Goal: Task Accomplishment & Management: Manage account settings

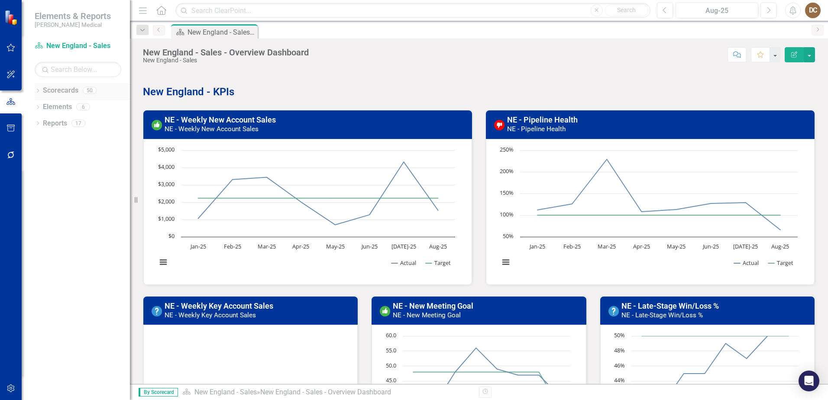
click at [39, 91] on icon at bounding box center [38, 91] width 2 height 4
click at [71, 105] on link "Balanced Scorecard" at bounding box center [89, 107] width 82 height 10
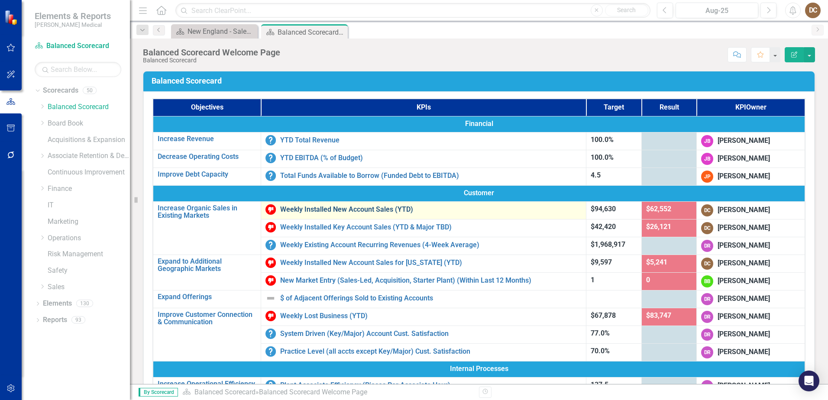
click at [371, 209] on link "Weekly Installed New Account Sales (YTD)" at bounding box center [430, 210] width 301 height 8
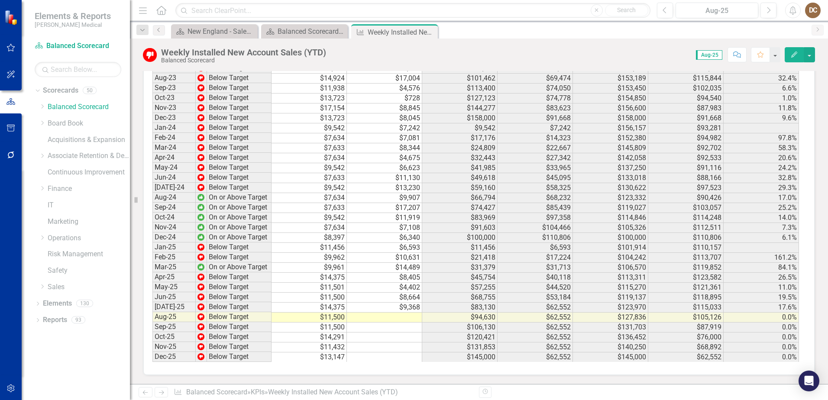
scroll to position [1090, 0]
click at [419, 299] on td "$8,664" at bounding box center [384, 298] width 75 height 10
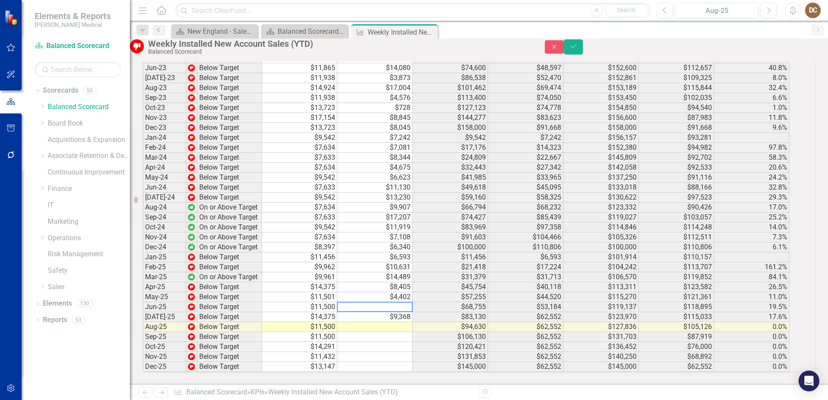
scroll to position [1091, 0]
click at [176, 372] on div "Period Status Target (Monthly) Actual (Monthly) Target (YTD) Actual (YTD) Targe…" at bounding box center [479, 149] width 672 height 446
click at [413, 312] on td "$9,368" at bounding box center [374, 317] width 75 height 10
type textarea "9"
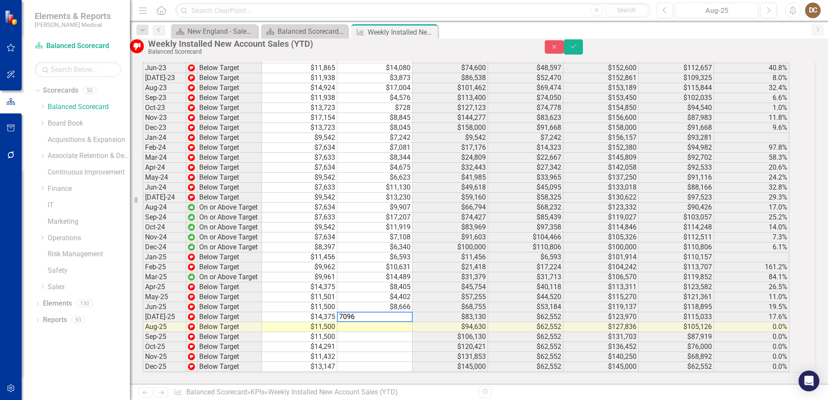
type textarea "7096"
click at [169, 372] on div "Period Status Target (Monthly) Actual (Monthly) Target (YTD) Actual (YTD) Targe…" at bounding box center [479, 149] width 672 height 446
click at [413, 322] on td at bounding box center [374, 327] width 75 height 10
type textarea "6030"
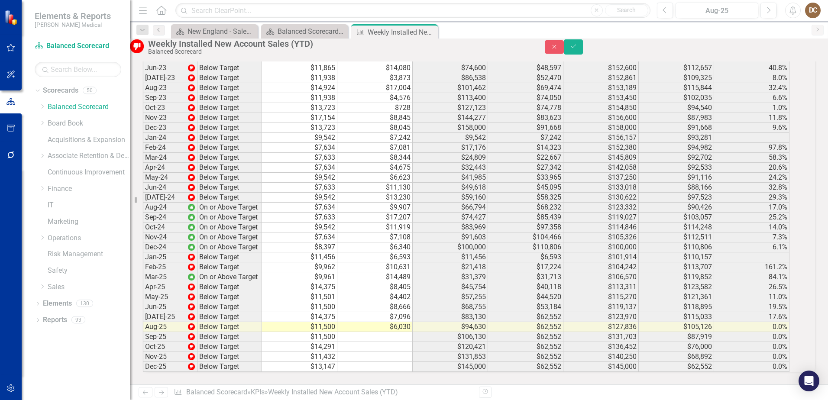
click at [181, 372] on div "Period Status Target (Monthly) Actual (Monthly) Target (YTD) Actual (YTD) Targe…" at bounding box center [479, 149] width 672 height 446
click at [577, 49] on icon "Save" at bounding box center [574, 46] width 8 height 6
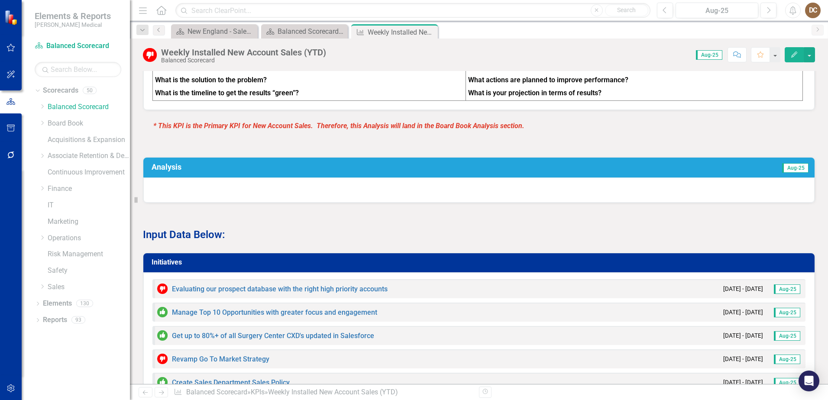
scroll to position [520, 0]
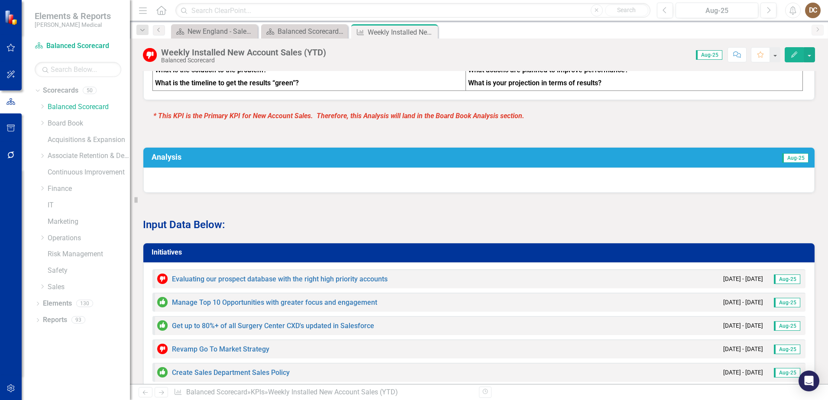
click at [446, 162] on h3 "Analysis" at bounding box center [324, 157] width 344 height 9
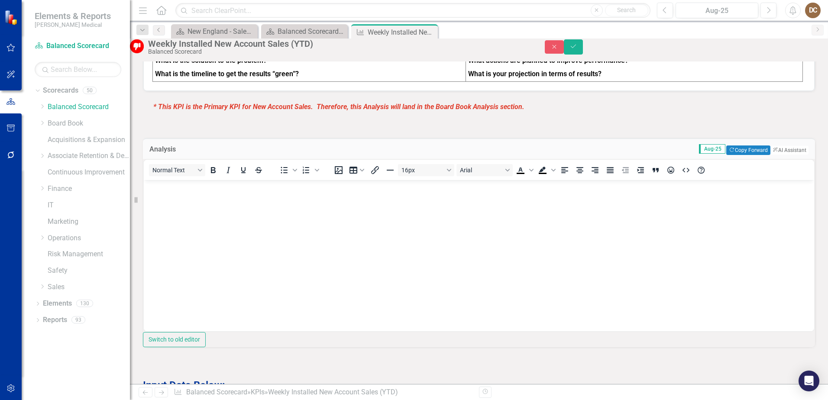
scroll to position [0, 0]
click at [726, 155] on button "Copy Forward Copy Forward" at bounding box center [748, 151] width 44 height 10
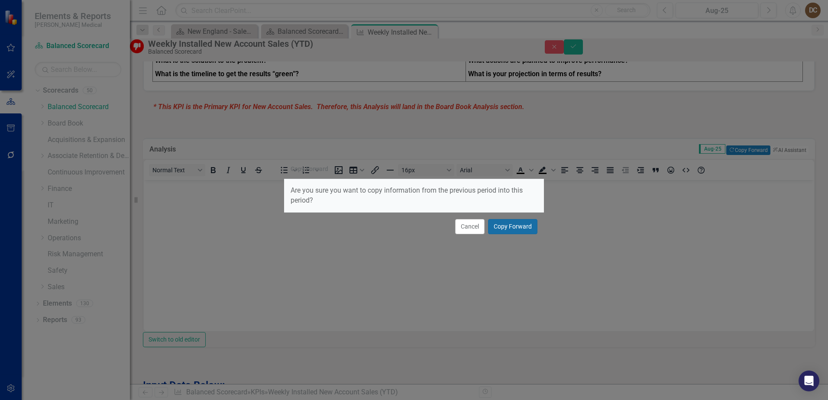
click at [526, 224] on button "Copy Forward" at bounding box center [512, 226] width 49 height 15
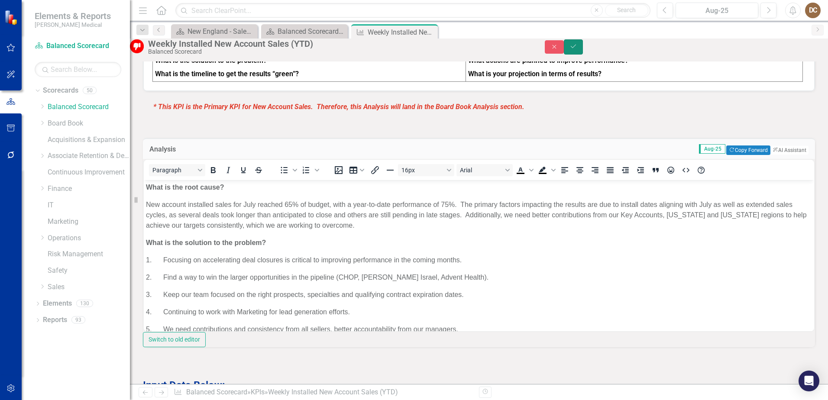
click at [583, 52] on button "Save" at bounding box center [573, 46] width 19 height 15
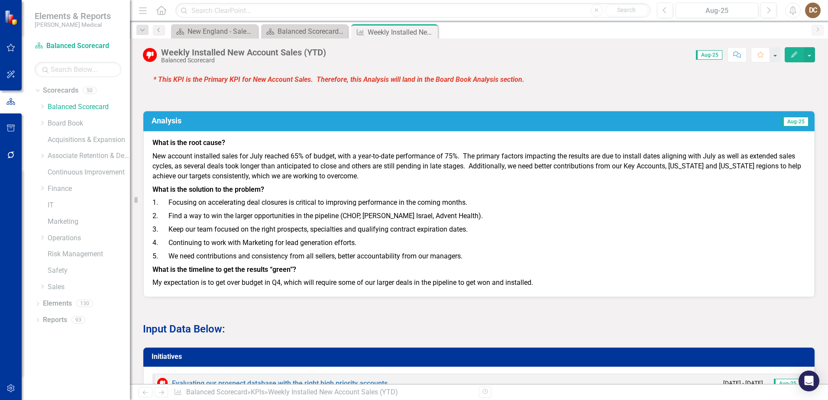
scroll to position [563, 0]
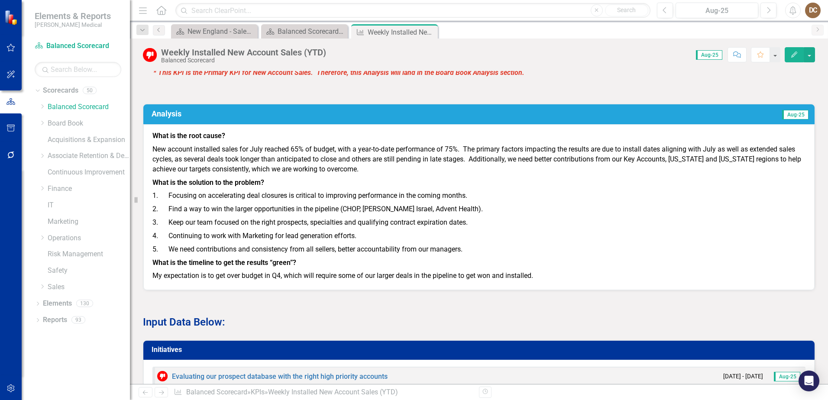
click at [264, 156] on p "New account installed sales for July reached 65% of budget, with a year-to-date…" at bounding box center [478, 159] width 653 height 33
click at [570, 120] on td "Aug-25" at bounding box center [653, 114] width 314 height 15
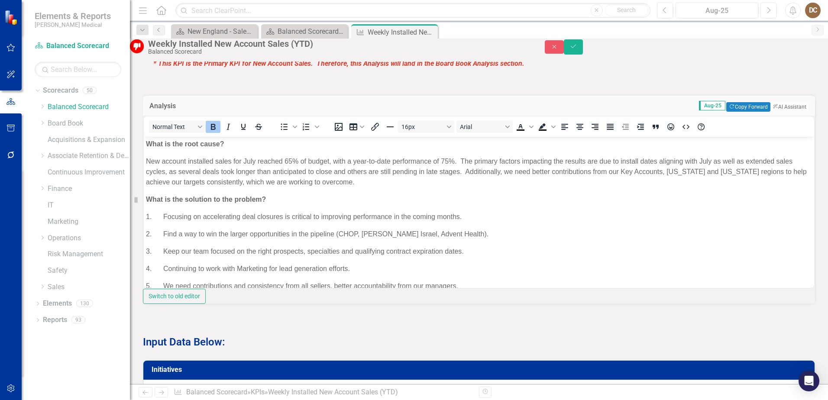
scroll to position [0, 0]
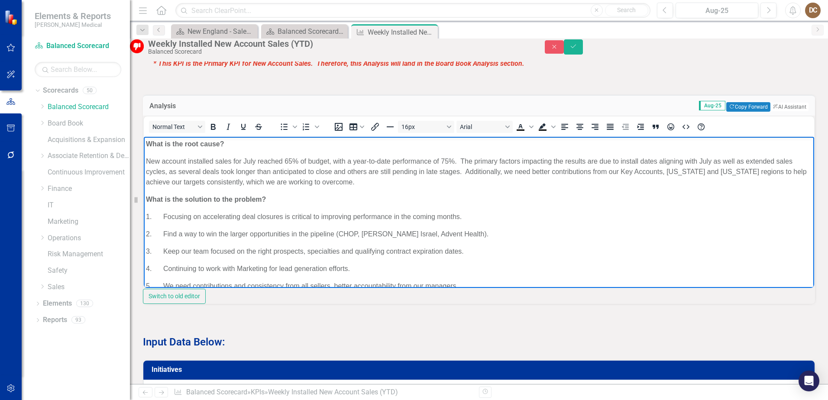
click at [255, 160] on p "New account installed sales for July reached 65% of budget, with a year-to-date…" at bounding box center [479, 171] width 666 height 31
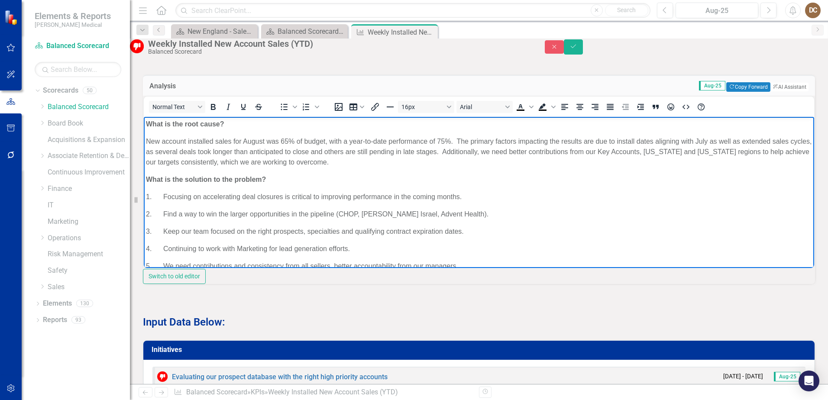
scroll to position [583, 0]
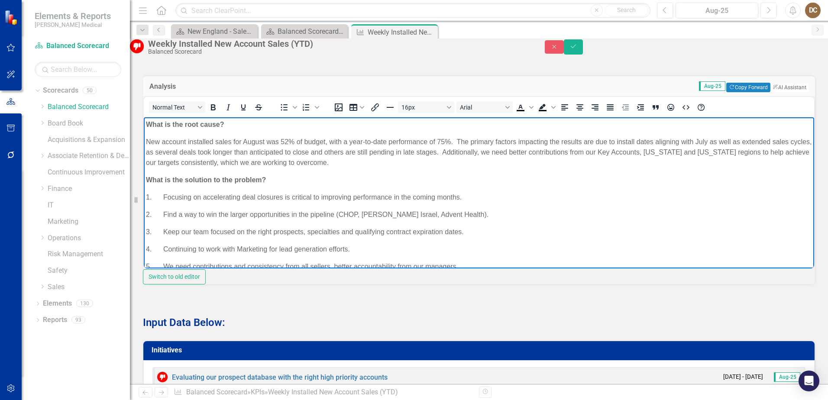
click at [446, 142] on p "New account installed sales for August was 52% of budget, with a year-to-date p…" at bounding box center [479, 152] width 666 height 31
click at [474, 163] on p "New account installed sales for August was 52% of budget, with a year-to-date p…" at bounding box center [479, 152] width 666 height 31
click at [459, 143] on p "New account installed sales for August was 52% of budget, with a year-to-date p…" at bounding box center [479, 152] width 666 height 31
click at [458, 141] on p "New account installed sales for August was 52% of budget, with a year-to-date p…" at bounding box center [479, 152] width 666 height 31
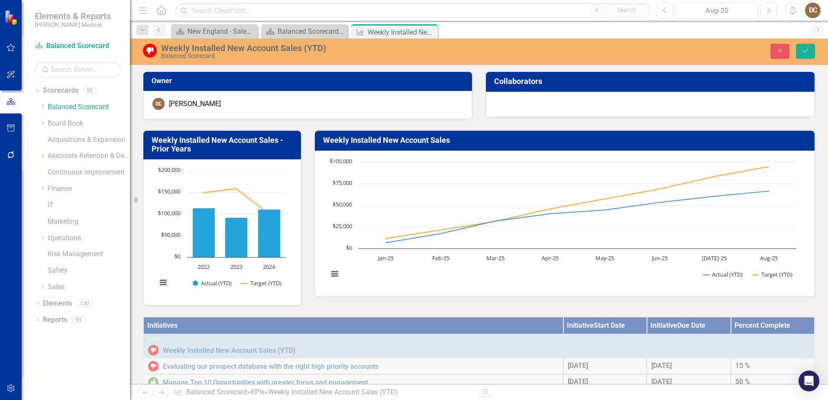
scroll to position [583, 0]
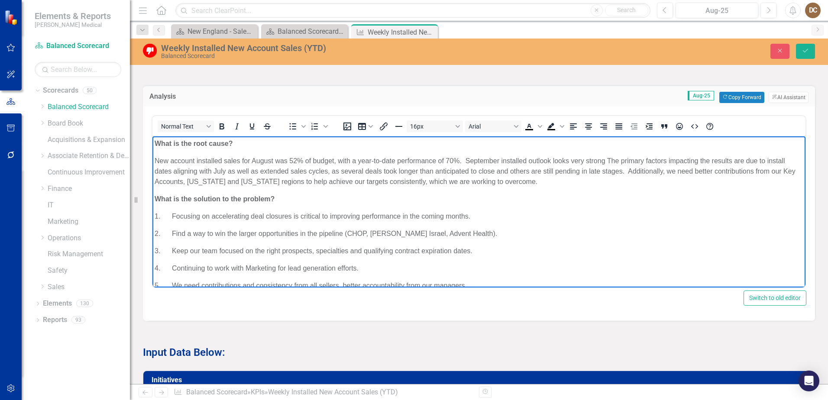
drag, startPoint x: 357, startPoint y: 158, endPoint x: 402, endPoint y: 159, distance: 44.6
click at [357, 158] on p "New account installed sales for August was 52% of budget, with a year-to-date p…" at bounding box center [479, 171] width 649 height 31
click at [533, 182] on p "New account installed sales for August was 52% of budget, with year-to-date per…" at bounding box center [479, 171] width 649 height 31
click at [600, 161] on p "New account installed sales for August was 52% of budget, with year-to-date per…" at bounding box center [479, 171] width 649 height 31
drag, startPoint x: 601, startPoint y: 161, endPoint x: 625, endPoint y: 162, distance: 23.9
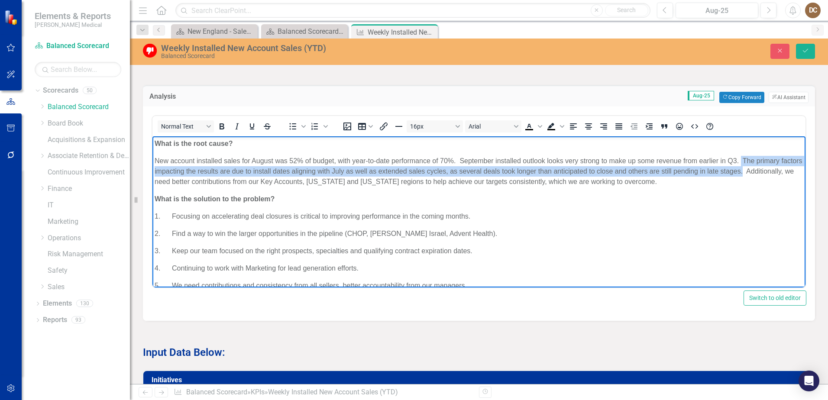
drag, startPoint x: 742, startPoint y: 159, endPoint x: 765, endPoint y: 168, distance: 24.8
click at [765, 168] on p "New account installed sales for August was 52% of budget, with year-to-date per…" at bounding box center [479, 171] width 649 height 31
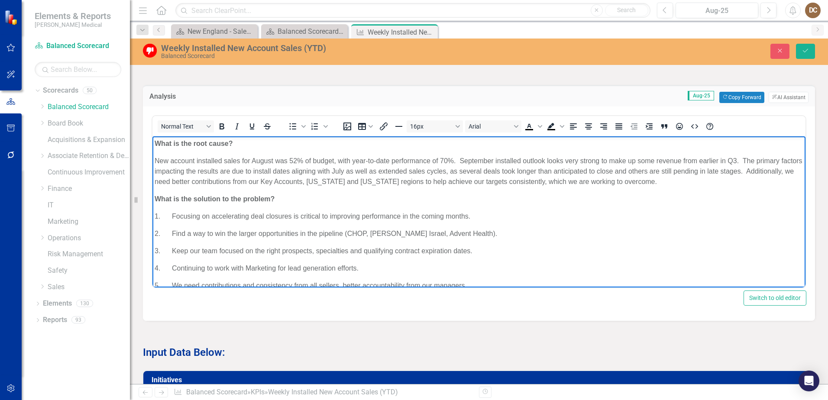
click at [382, 186] on p "New account installed sales for August was 52% of budget, with year-to-date per…" at bounding box center [479, 171] width 649 height 31
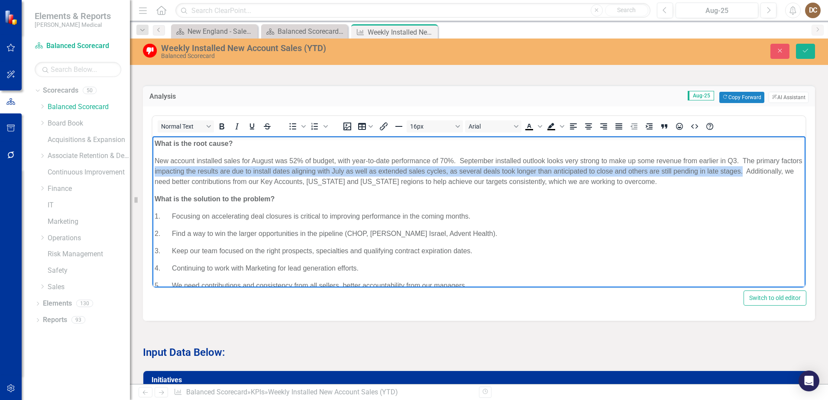
drag, startPoint x: 767, startPoint y: 171, endPoint x: 175, endPoint y: 171, distance: 592.1
click at [175, 171] on p "New account installed sales for August was 52% of budget, with year-to-date per…" at bounding box center [479, 171] width 649 height 31
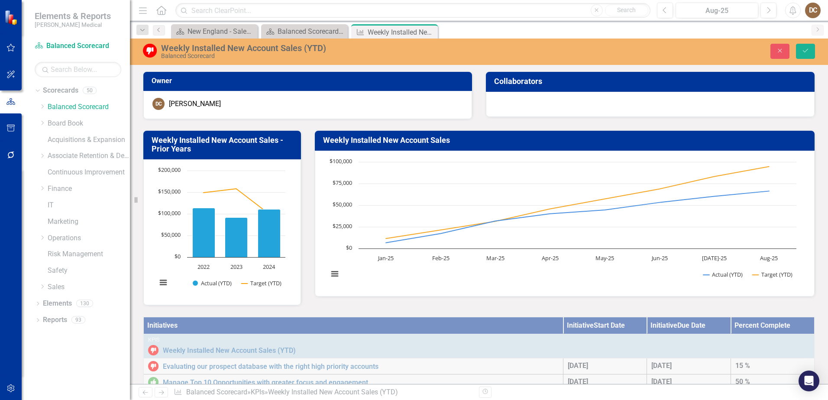
scroll to position [583, 0]
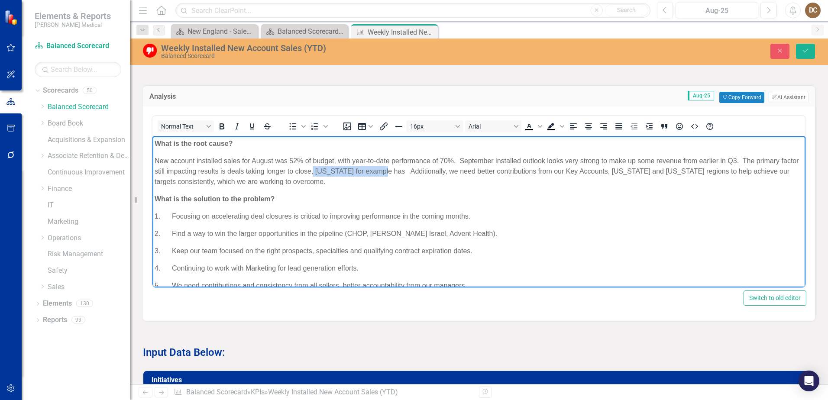
drag, startPoint x: 405, startPoint y: 170, endPoint x: 332, endPoint y: 171, distance: 72.3
click at [332, 171] on p "New account installed sales for August was 52% of budget, with year-to-date per…" at bounding box center [479, 171] width 649 height 31
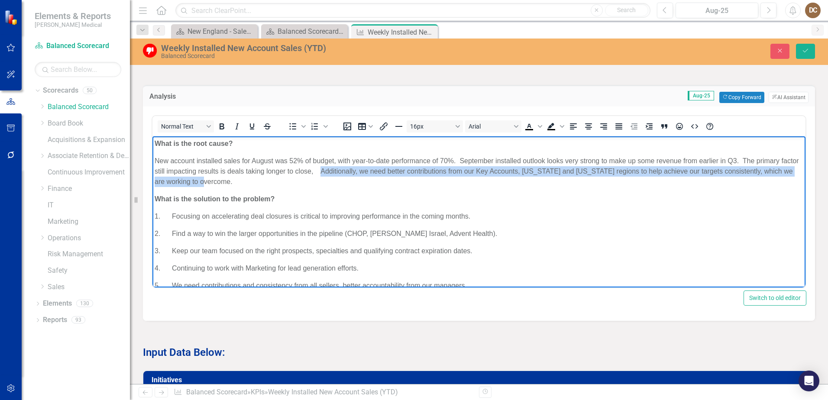
drag, startPoint x: 340, startPoint y: 172, endPoint x: 344, endPoint y: 180, distance: 9.5
click at [344, 180] on p "New account installed sales for August was 52% of budget, with year-to-date per…" at bounding box center [479, 171] width 649 height 31
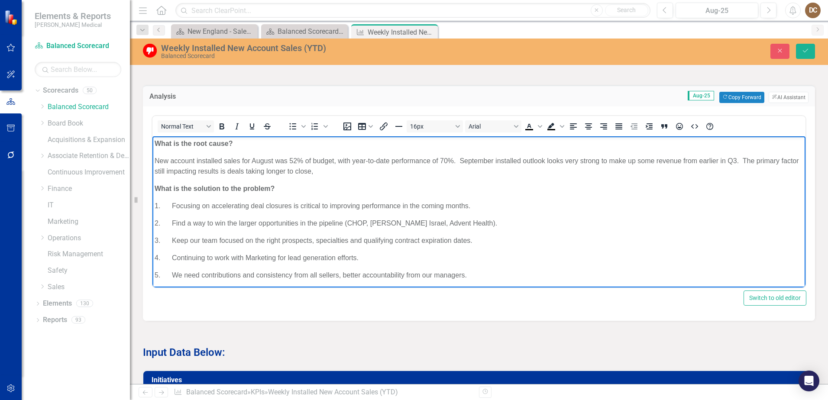
click at [217, 174] on p "New account installed sales for August was 52% of budget, with year-to-date per…" at bounding box center [479, 166] width 649 height 21
drag, startPoint x: 374, startPoint y: 172, endPoint x: 318, endPoint y: 174, distance: 56.3
click at [278, 174] on p "New account installed sales for August was 52% of budget, with year-to-date per…" at bounding box center [479, 166] width 649 height 21
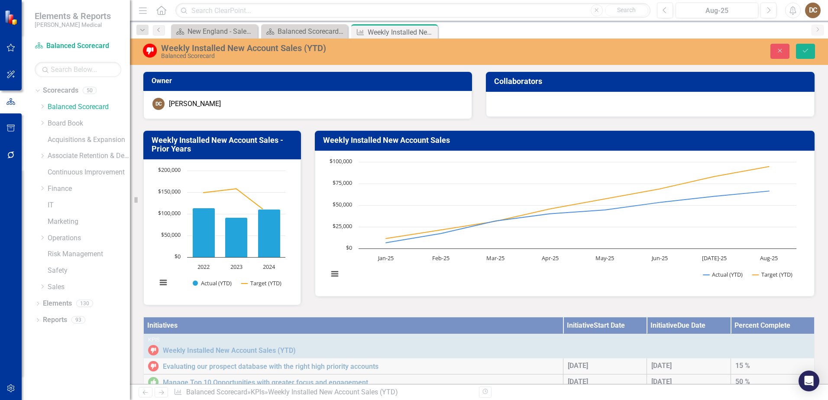
scroll to position [583, 0]
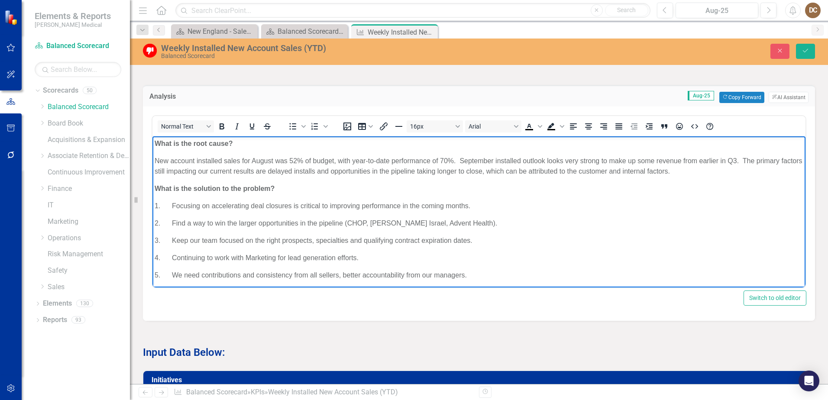
click at [286, 161] on p "New account installed sales for August was 52% of budget, with year-to-date per…" at bounding box center [479, 166] width 649 height 21
click at [743, 167] on p "New account installed sales for August were 52% of budget, with year-to-date pe…" at bounding box center [479, 166] width 649 height 21
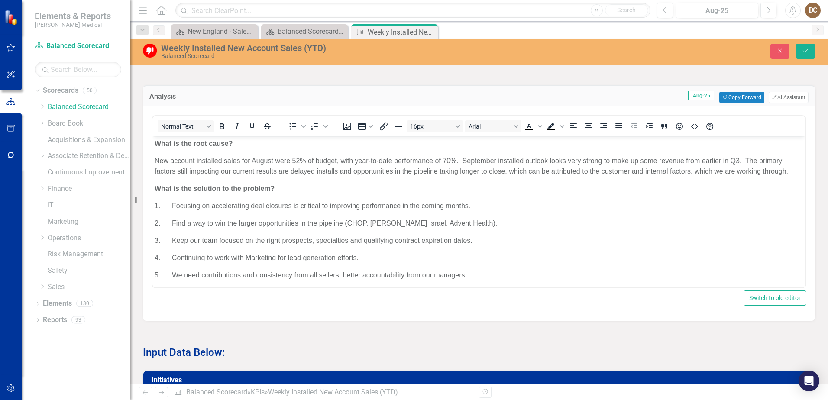
click at [814, 89] on div "Analysis Aug-25 Copy Forward Copy Forward ClearPoint AI AI Assistant Normal Tex…" at bounding box center [478, 198] width 685 height 246
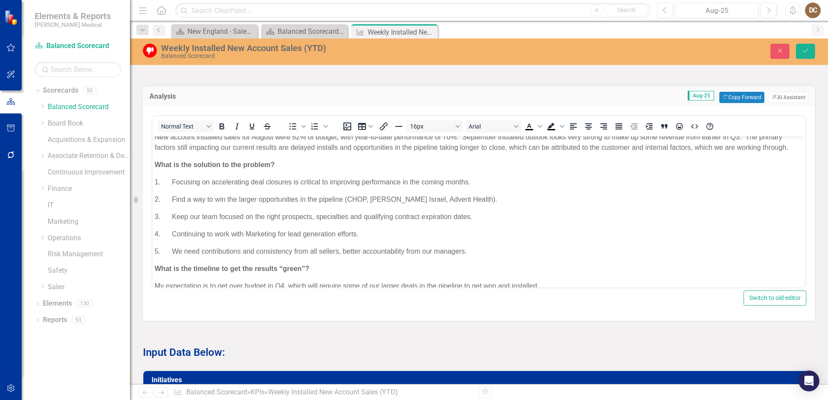
scroll to position [37, 0]
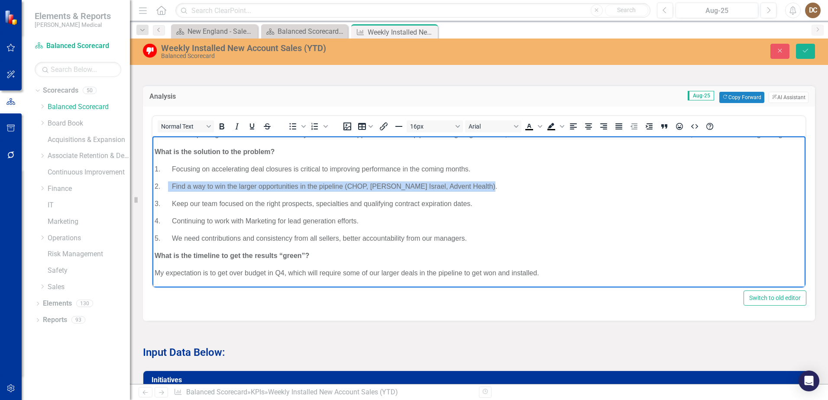
drag, startPoint x: 489, startPoint y: 184, endPoint x: 167, endPoint y: 190, distance: 321.5
click at [167, 190] on p "2. Find a way to win the larger opportunities in the pipeline (CHOP, [PERSON_NA…" at bounding box center [479, 186] width 649 height 10
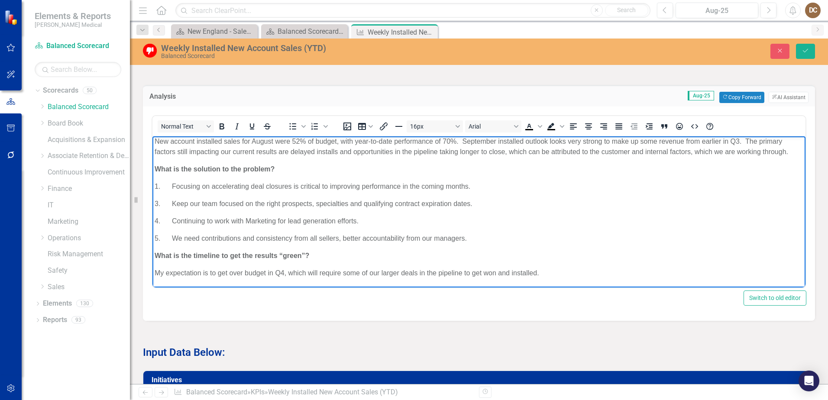
scroll to position [19, 0]
click at [489, 205] on p "3. Keep our team focused on the right prospects, specialties and qualifying con…" at bounding box center [479, 203] width 649 height 10
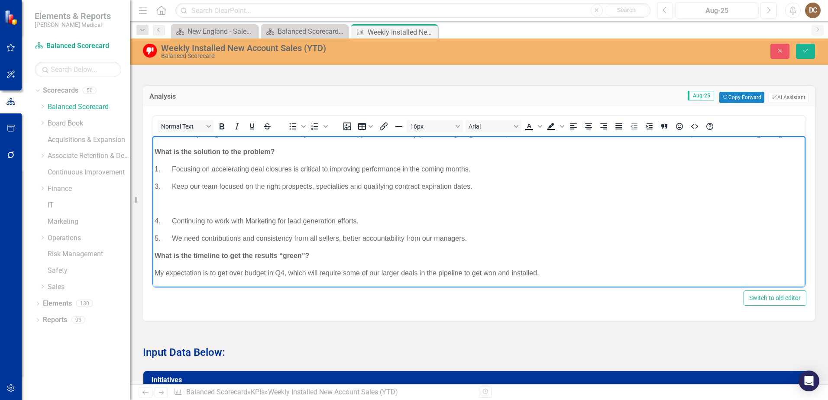
click at [157, 184] on p "3. Keep our team focused on the right prospects, specialties and qualifying con…" at bounding box center [479, 186] width 649 height 10
click at [169, 199] on p "Rich Text Area. Press ALT-0 for help." at bounding box center [479, 203] width 649 height 10
drag, startPoint x: 202, startPoint y: 206, endPoint x: 183, endPoint y: 206, distance: 19.1
click at [183, 206] on p "3. Nuturing" at bounding box center [479, 203] width 649 height 10
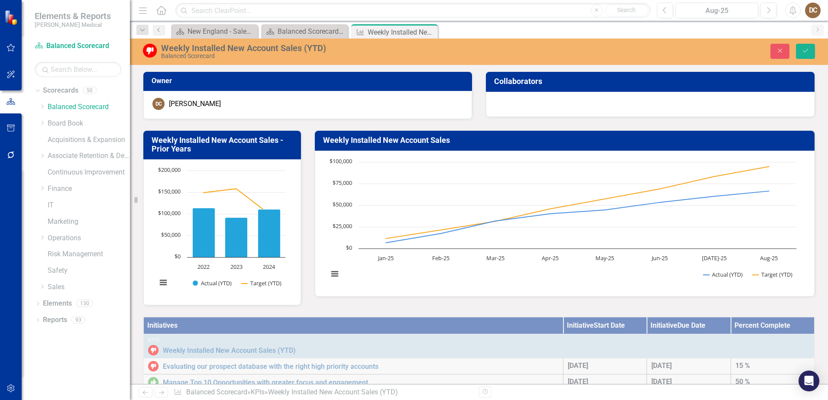
scroll to position [626, 0]
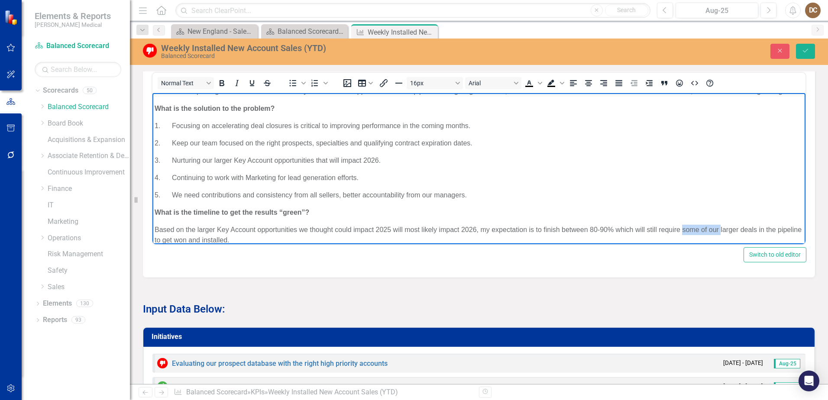
drag, startPoint x: 721, startPoint y: 230, endPoint x: 682, endPoint y: 227, distance: 38.6
click at [682, 227] on p "Based on the larger Key Account opportunities we thought could impact 2025 will…" at bounding box center [479, 234] width 649 height 21
click at [212, 240] on p "Based on the larger Key Account opportunities we thought could impact 2025 will…" at bounding box center [479, 234] width 649 height 21
click at [252, 240] on p "Based on the larger Key Account opportunities we thought could impact 2025 will…" at bounding box center [479, 234] width 649 height 21
click at [804, 51] on icon "Save" at bounding box center [806, 51] width 8 height 6
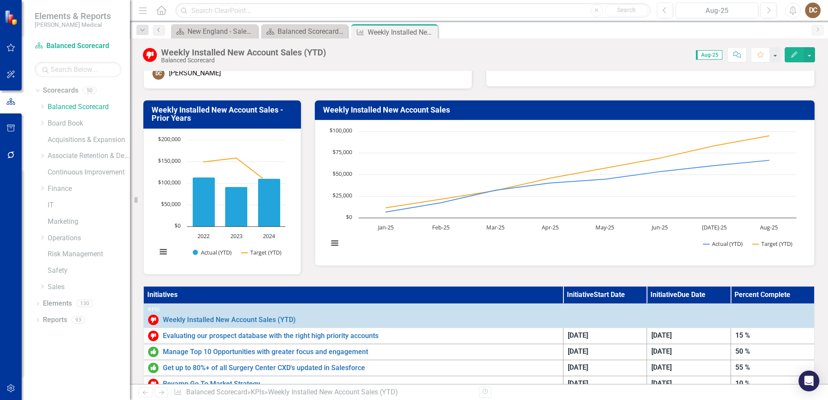
scroll to position [0, 0]
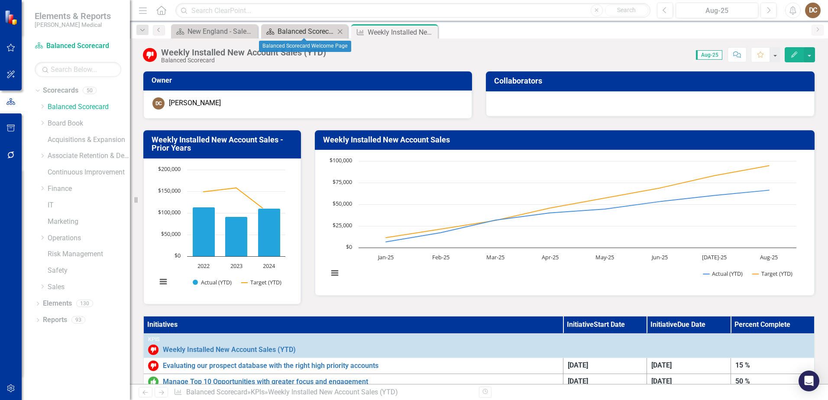
click at [295, 27] on div "Balanced Scorecard Welcome Page" at bounding box center [306, 31] width 57 height 11
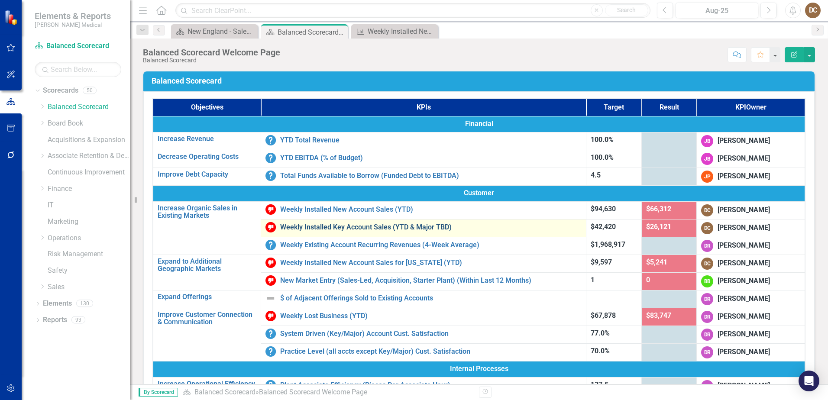
click at [345, 228] on link "Weekly Installed Key Account Sales (YTD & Major TBD)" at bounding box center [430, 228] width 301 height 8
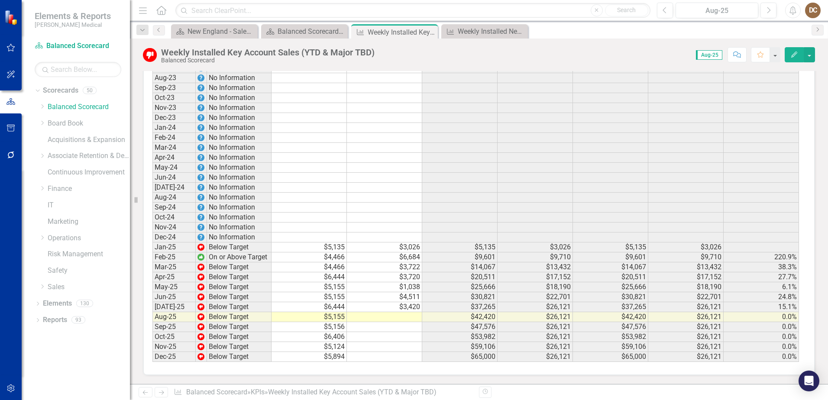
scroll to position [1257, 0]
click at [405, 318] on td at bounding box center [384, 317] width 75 height 10
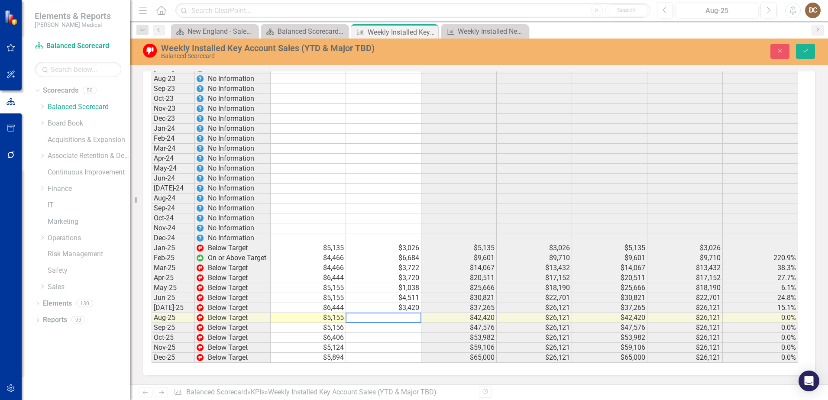
scroll to position [1258, 0]
type textarea "497"
click at [695, 42] on div "Weekly Installed Key Account Sales (YTD & Major TBD) Balanced Scorecard Close S…" at bounding box center [479, 52] width 698 height 26
click at [808, 51] on icon "Save" at bounding box center [806, 51] width 8 height 6
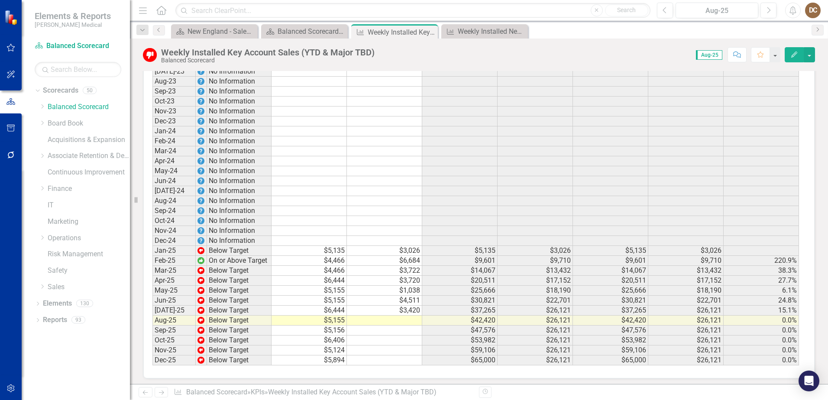
scroll to position [1257, 0]
click at [417, 315] on td at bounding box center [384, 317] width 75 height 10
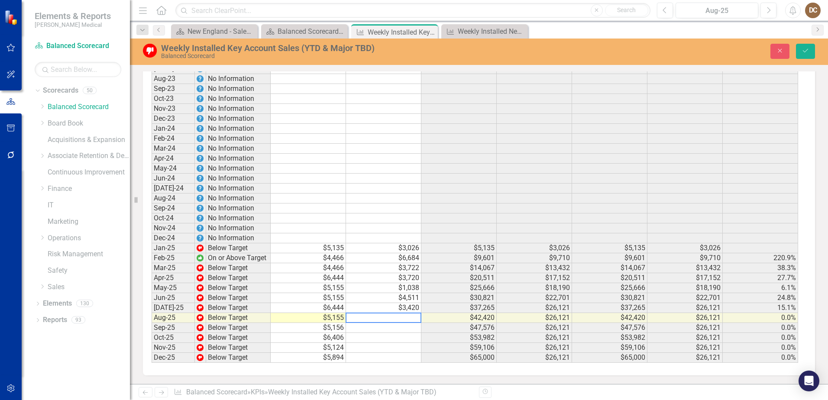
scroll to position [1258, 0]
type textarea "497"
click at [804, 50] on icon "Save" at bounding box center [806, 51] width 8 height 6
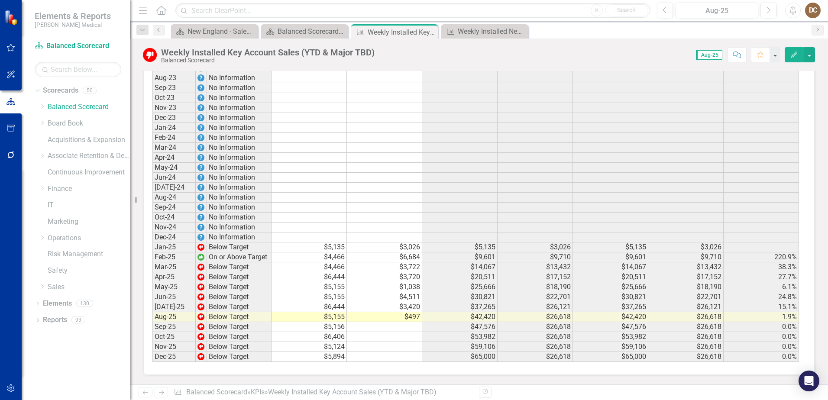
scroll to position [997, 0]
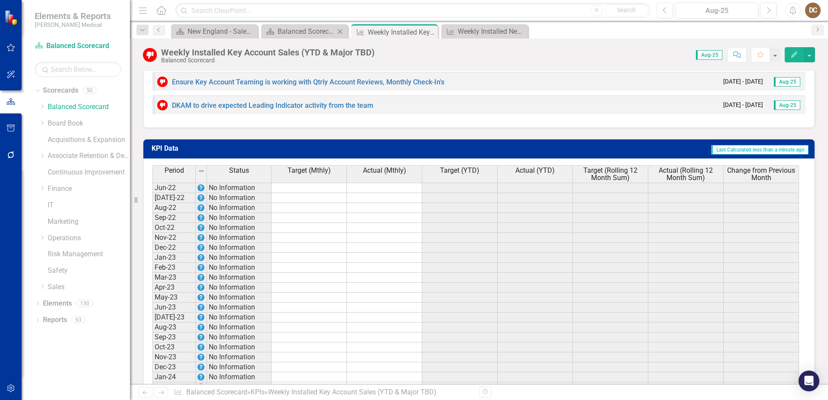
click at [302, 37] on div "Scorecard Balanced Scorecard Welcome Page Close" at bounding box center [304, 31] width 87 height 14
click at [303, 30] on div "Balanced Scorecard Welcome Page" at bounding box center [306, 31] width 57 height 11
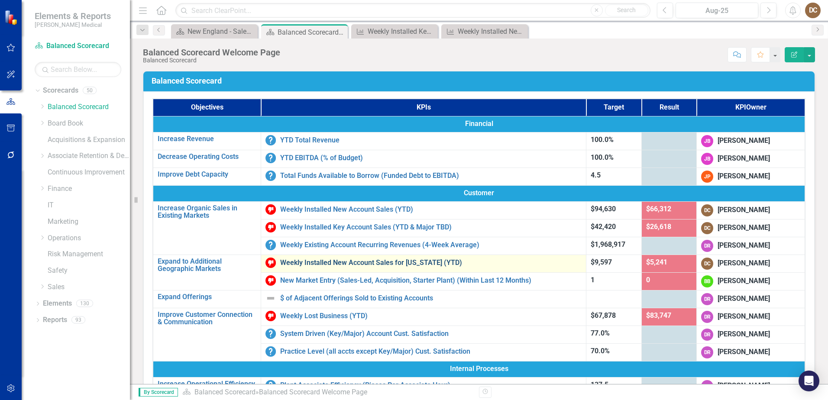
click at [398, 260] on link "Weekly Installed New Account Sales for [US_STATE] (YTD)" at bounding box center [430, 263] width 301 height 8
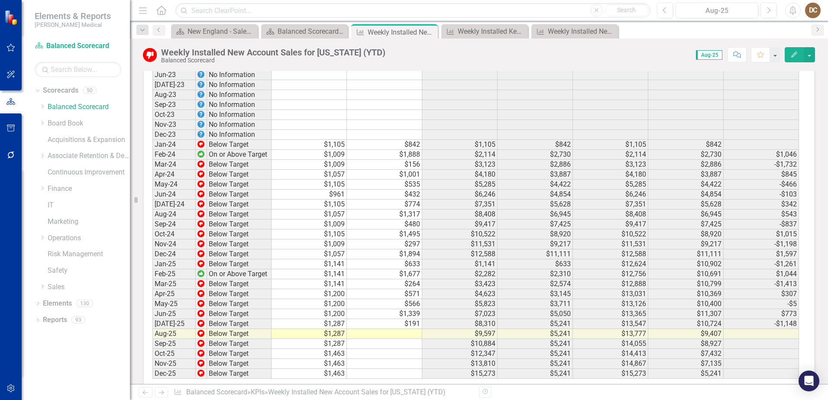
scroll to position [860, 0]
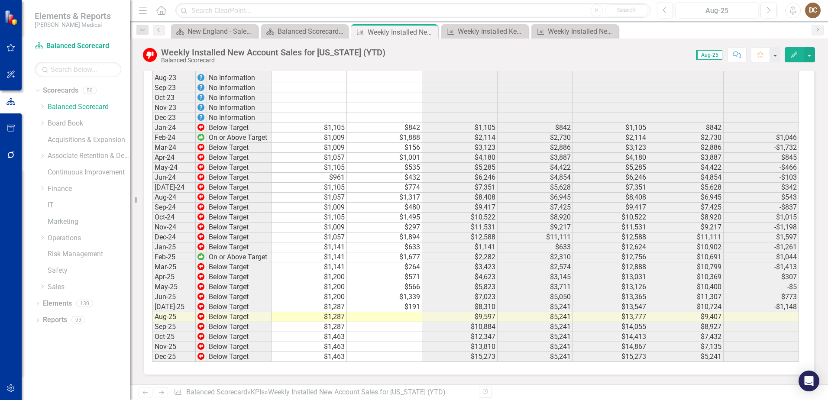
click at [415, 321] on td at bounding box center [384, 317] width 75 height 10
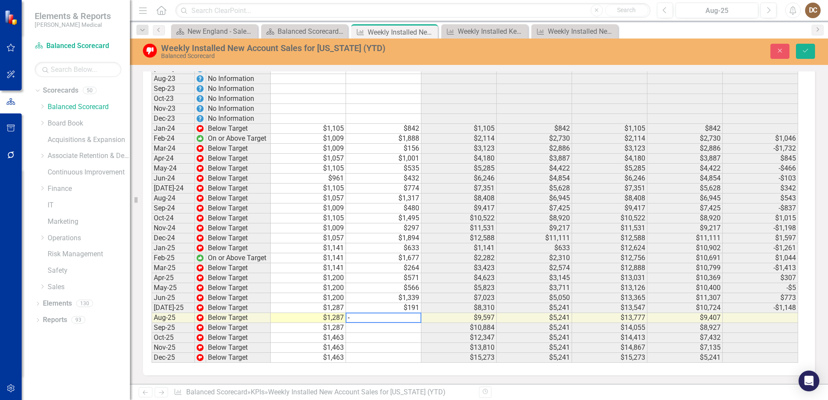
scroll to position [861, 0]
type textarea "-287"
click at [703, 30] on div "Scorecard New England - Sales - Overview Dashboard Close Scorecard Balanced Sco…" at bounding box center [488, 31] width 638 height 14
click at [810, 51] on button "Save" at bounding box center [805, 51] width 19 height 15
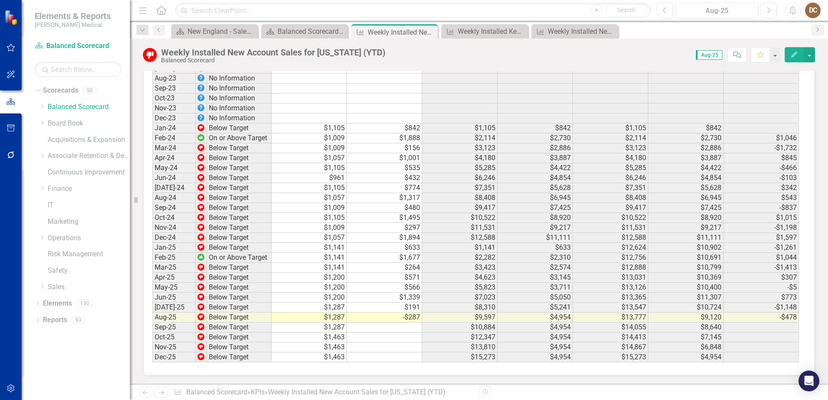
scroll to position [860, 0]
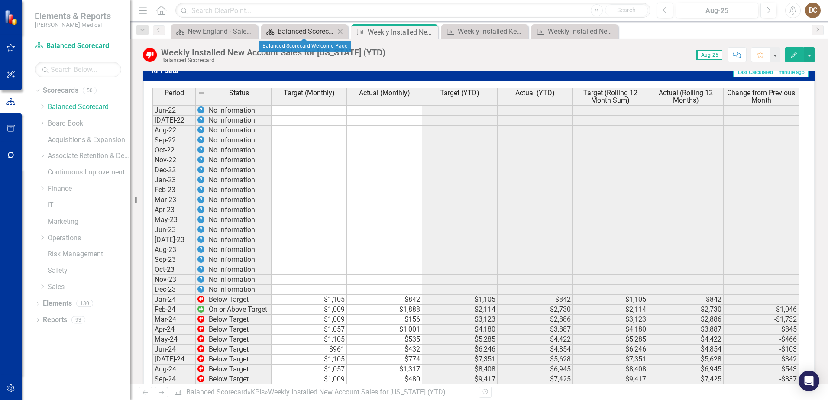
click at [299, 33] on div "Balanced Scorecard Welcome Page" at bounding box center [306, 31] width 57 height 11
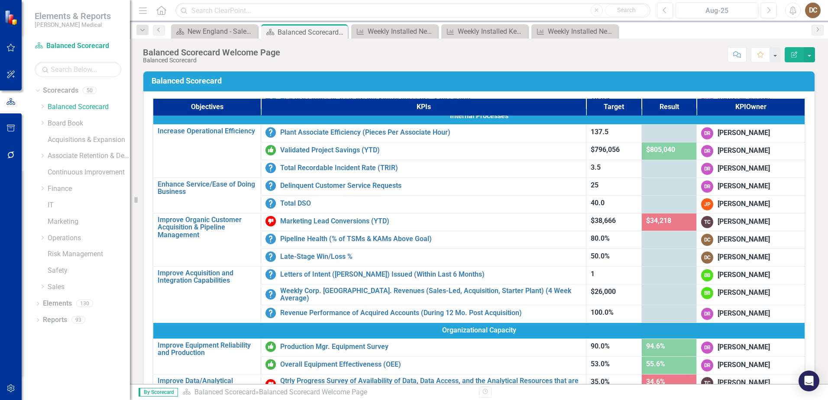
scroll to position [260, 0]
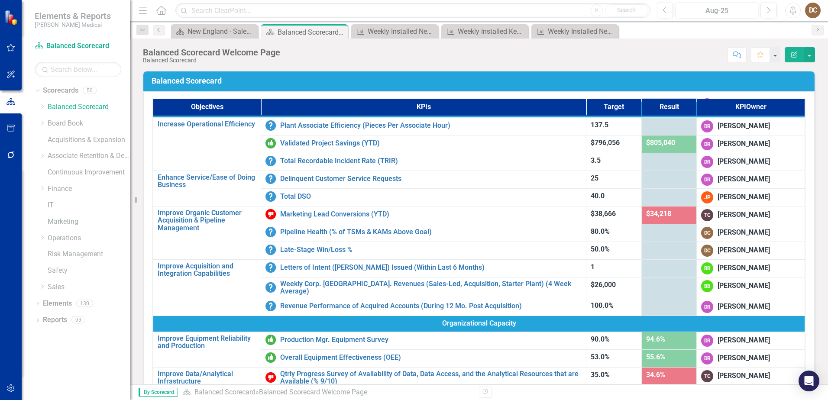
click at [662, 237] on div at bounding box center [669, 232] width 46 height 10
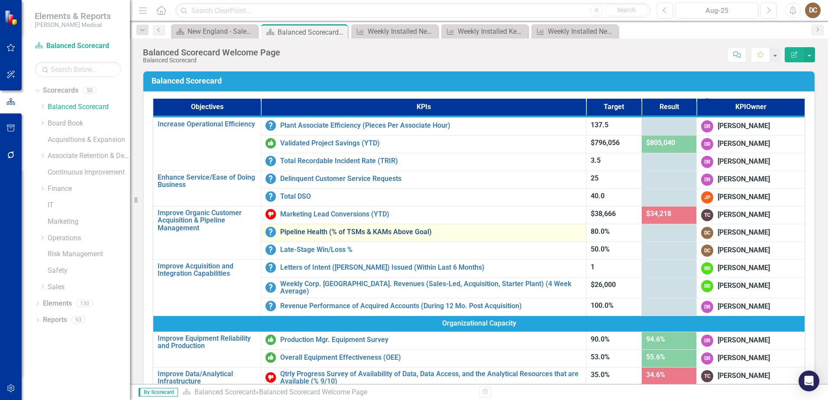
click at [340, 231] on link "Pipeline Health (% of TSMs & KAMs Above Goal)" at bounding box center [430, 232] width 301 height 8
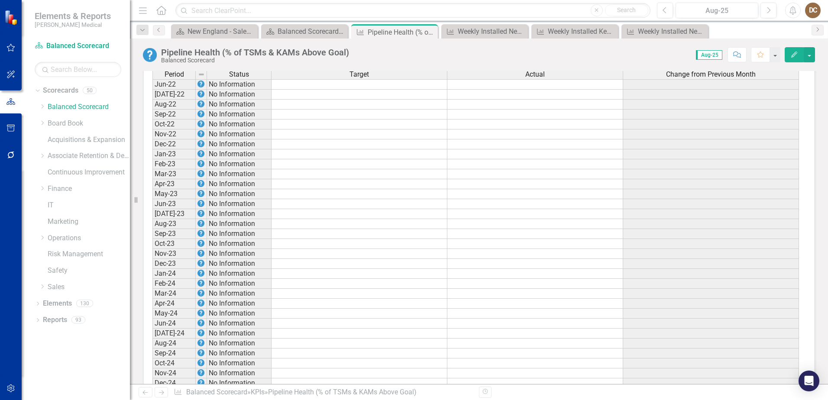
scroll to position [848, 0]
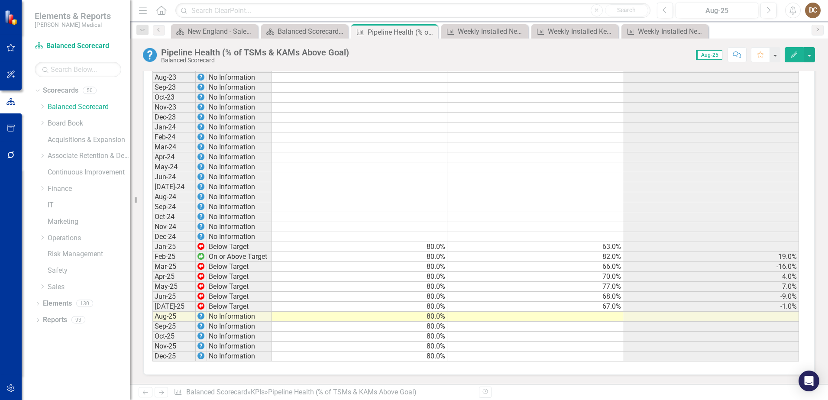
click at [614, 316] on td at bounding box center [535, 317] width 176 height 10
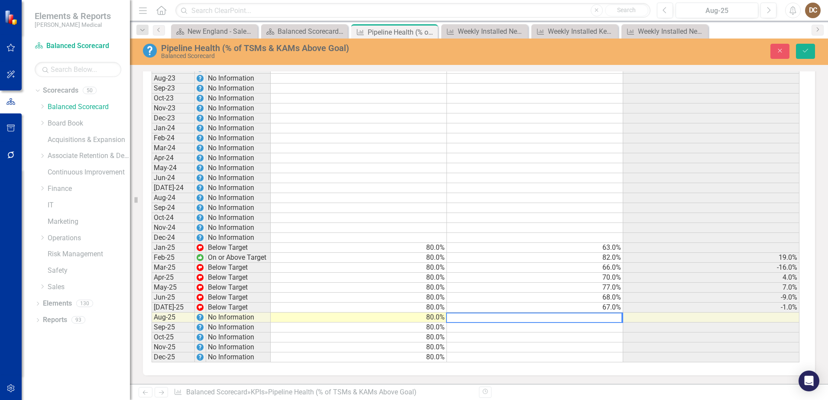
scroll to position [849, 0]
type textarea "63"
click at [804, 51] on icon "Save" at bounding box center [806, 51] width 8 height 6
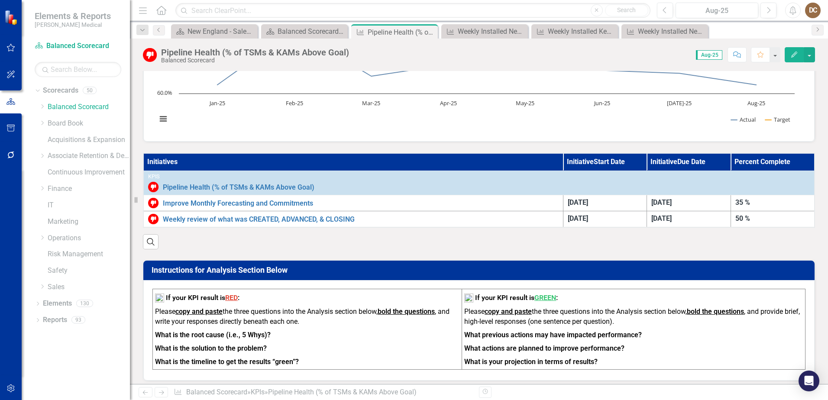
scroll to position [0, 0]
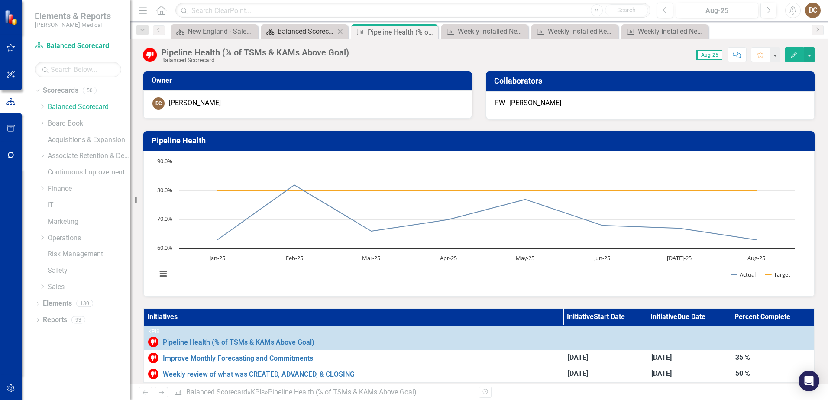
click at [292, 32] on div "Balanced Scorecard Welcome Page" at bounding box center [306, 31] width 57 height 11
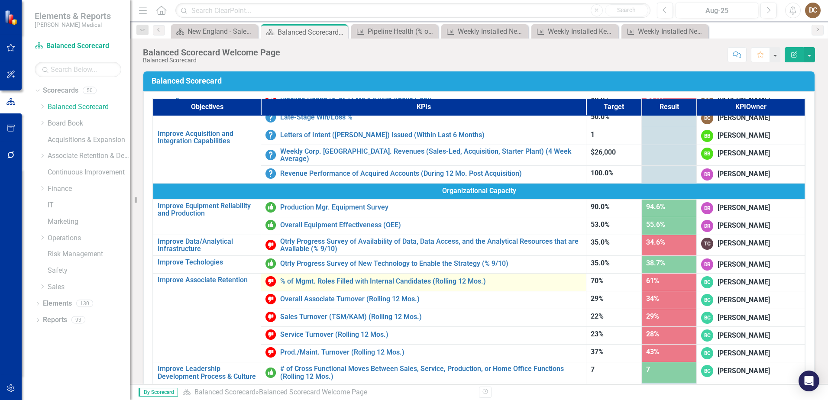
scroll to position [306, 0]
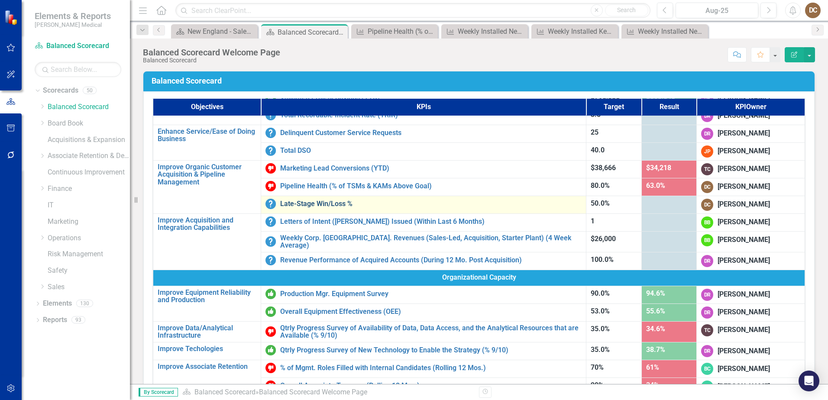
click at [297, 203] on link "Late-Stage Win/Loss %" at bounding box center [430, 204] width 301 height 8
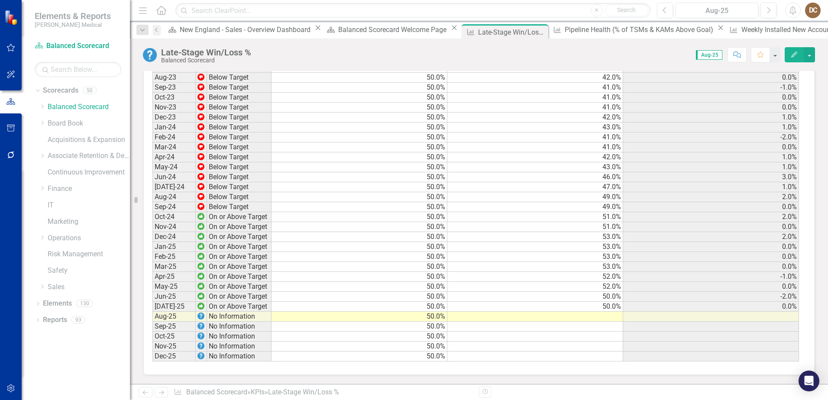
scroll to position [801, 0]
click at [618, 322] on td at bounding box center [535, 317] width 176 height 10
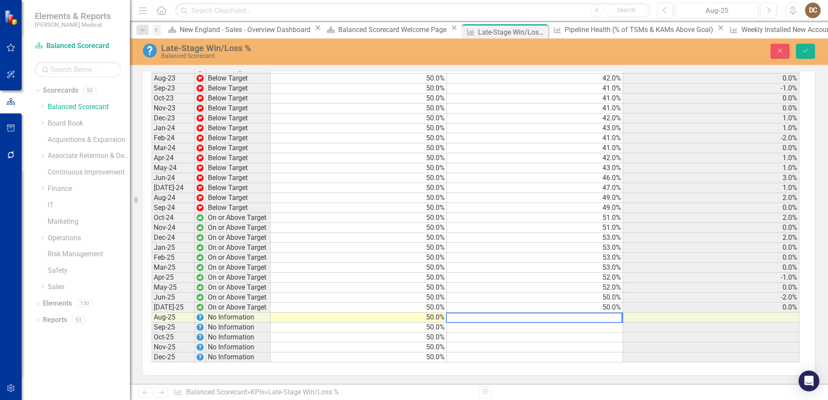
scroll to position [802, 0]
type textarea "48"
click at [805, 45] on button "Save" at bounding box center [805, 51] width 19 height 15
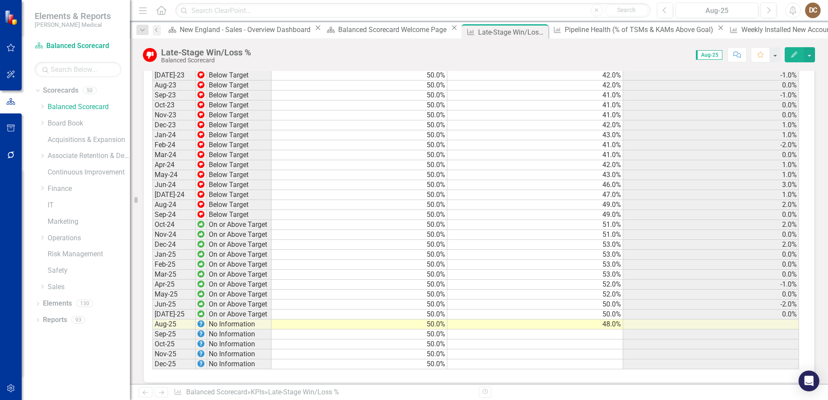
scroll to position [806, 0]
